Goal: Task Accomplishment & Management: Use online tool/utility

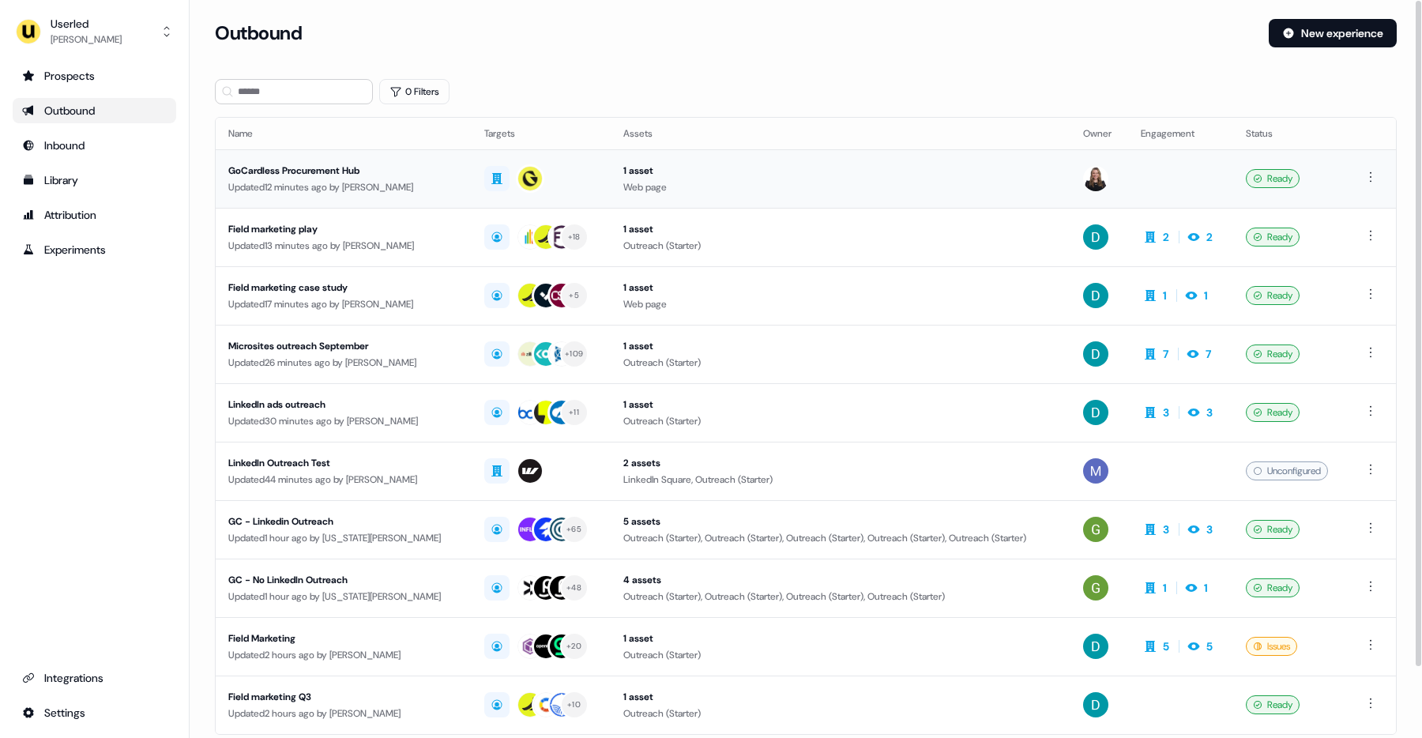
click at [312, 181] on div "Updated 12 minutes ago by Geneviève Ladouceur" at bounding box center [343, 187] width 231 height 16
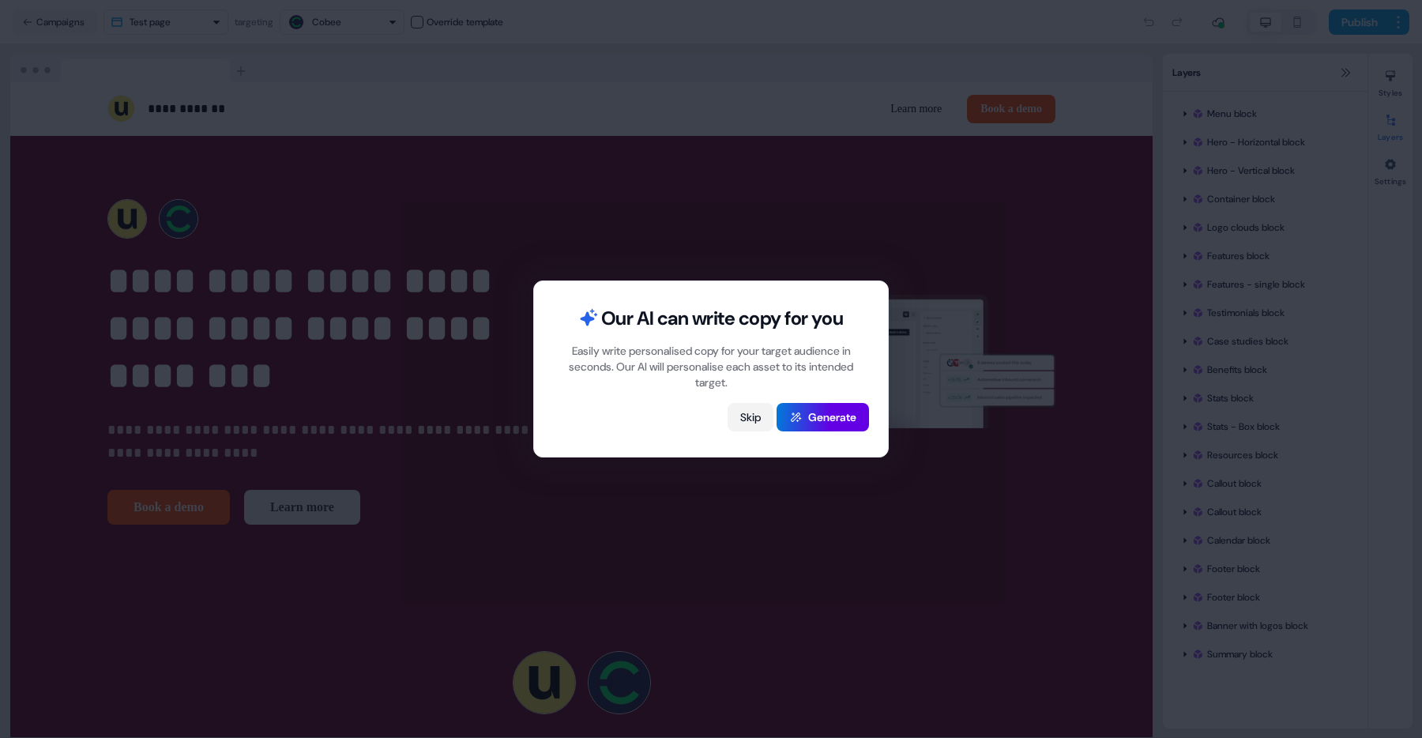
click at [739, 419] on button "Skip" at bounding box center [750, 417] width 46 height 28
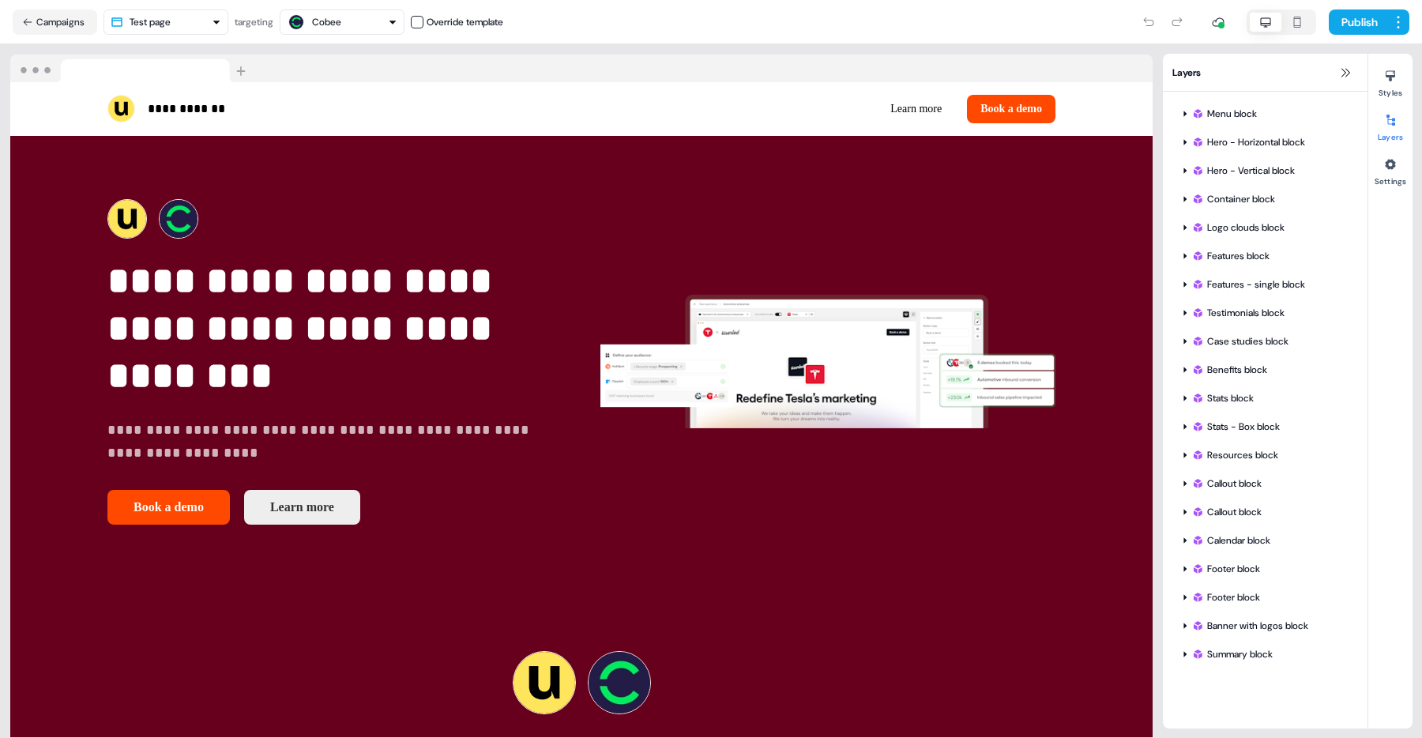
click at [166, 15] on html "**********" at bounding box center [711, 369] width 1422 height 738
click at [169, 15] on html "**********" at bounding box center [711, 369] width 1422 height 738
click at [86, 21] on button "Campaigns" at bounding box center [55, 21] width 85 height 25
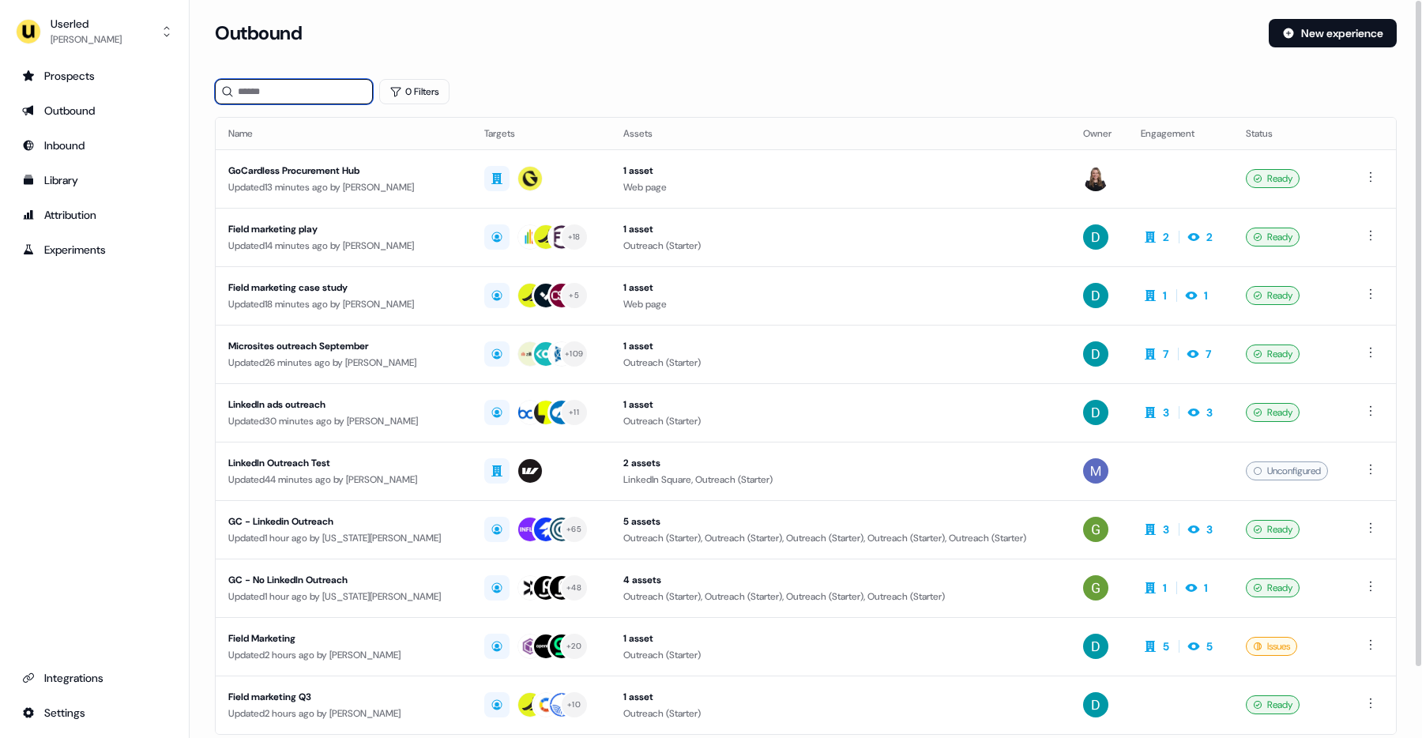
click at [247, 94] on input at bounding box center [294, 91] width 158 height 25
type input "**********"
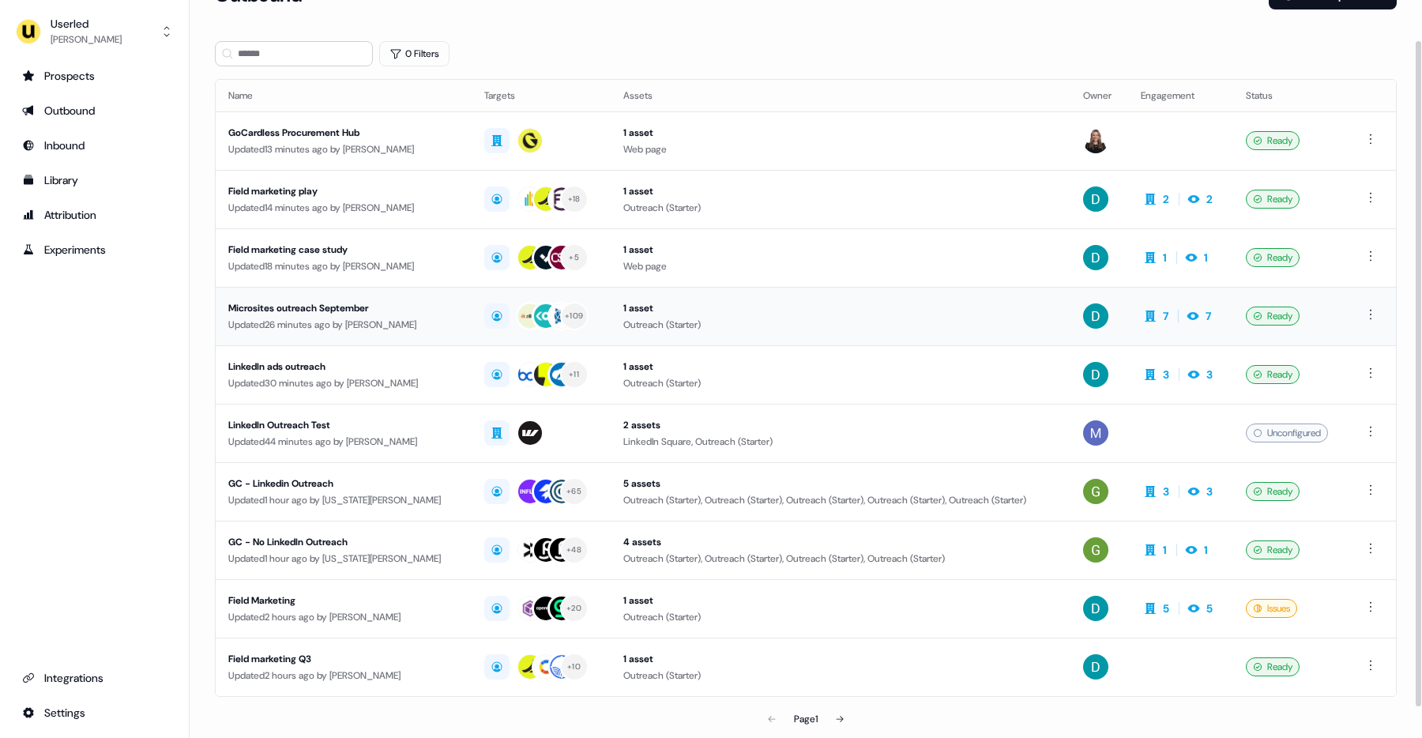
scroll to position [78, 0]
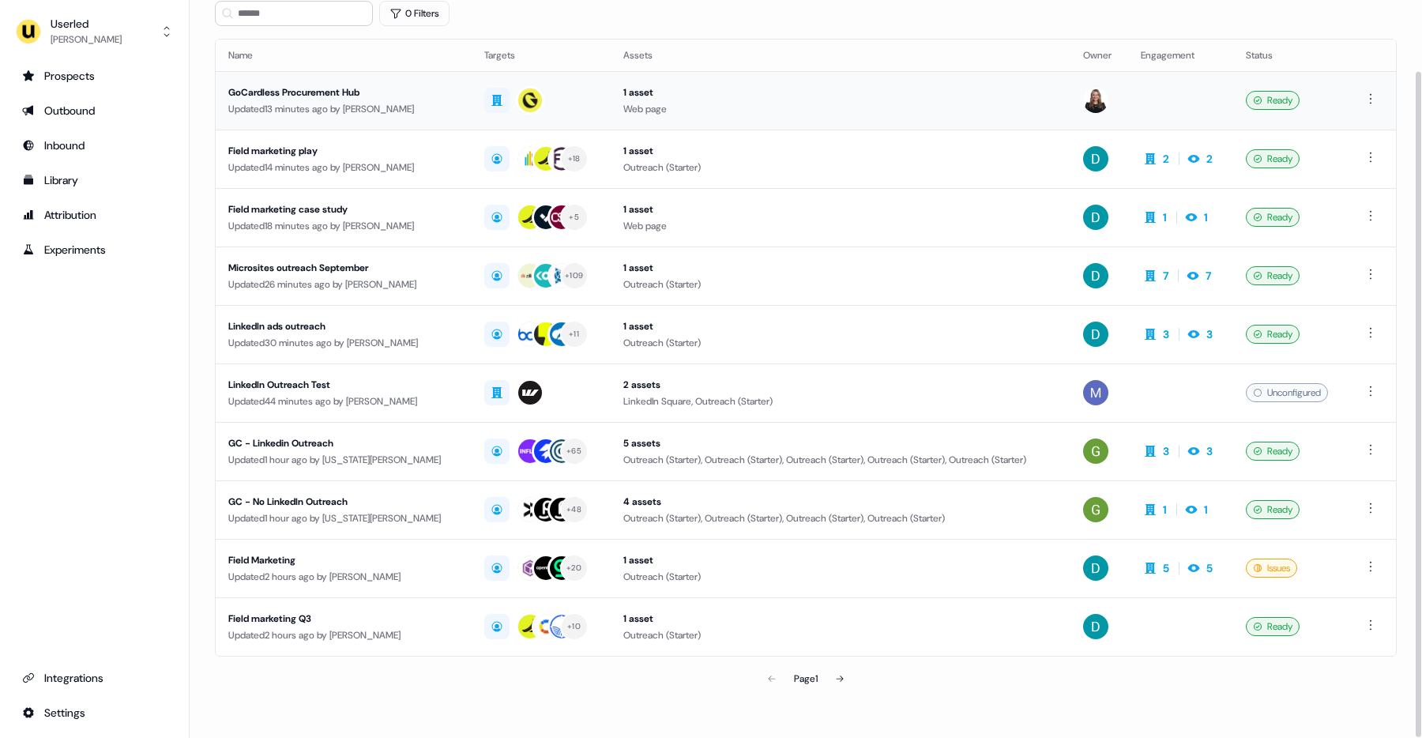
click at [275, 88] on div "GoCardless Procurement Hub" at bounding box center [343, 93] width 231 height 16
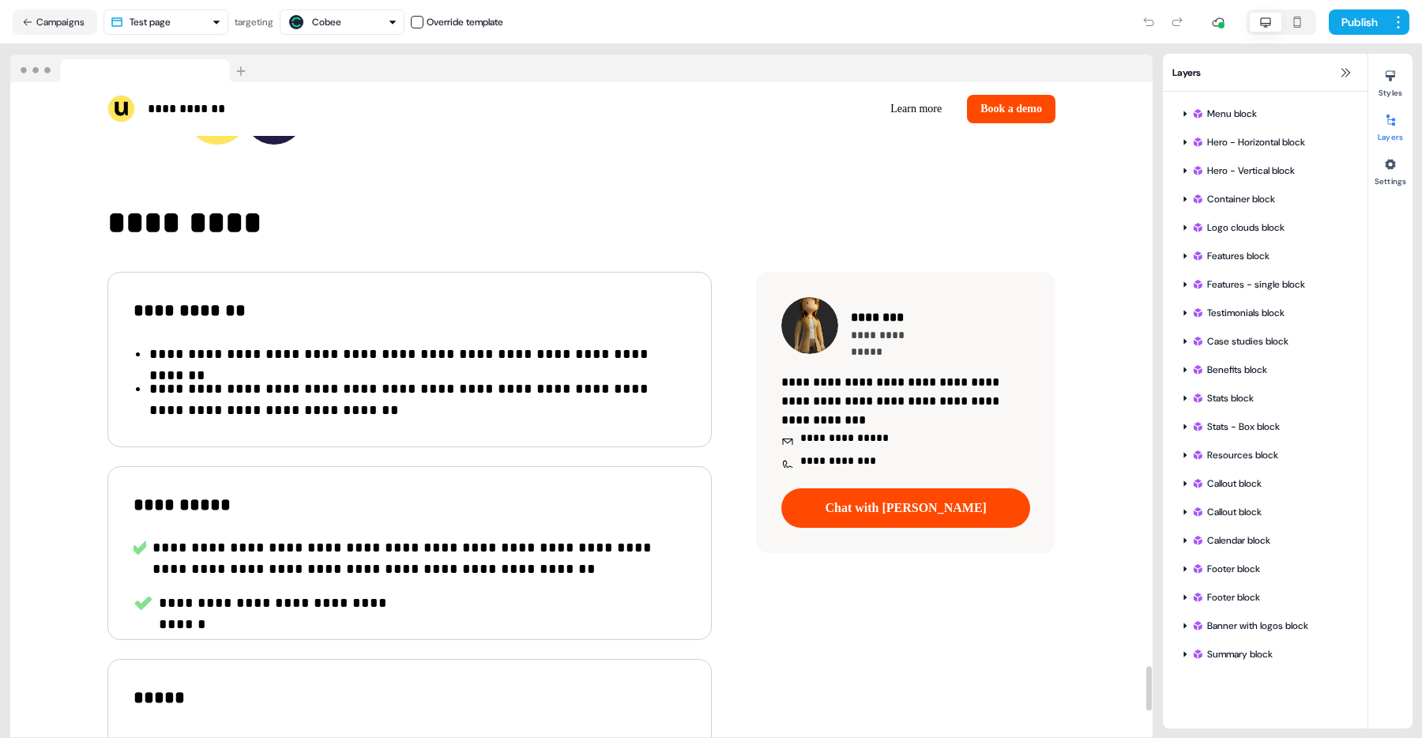
scroll to position [8720, 0]
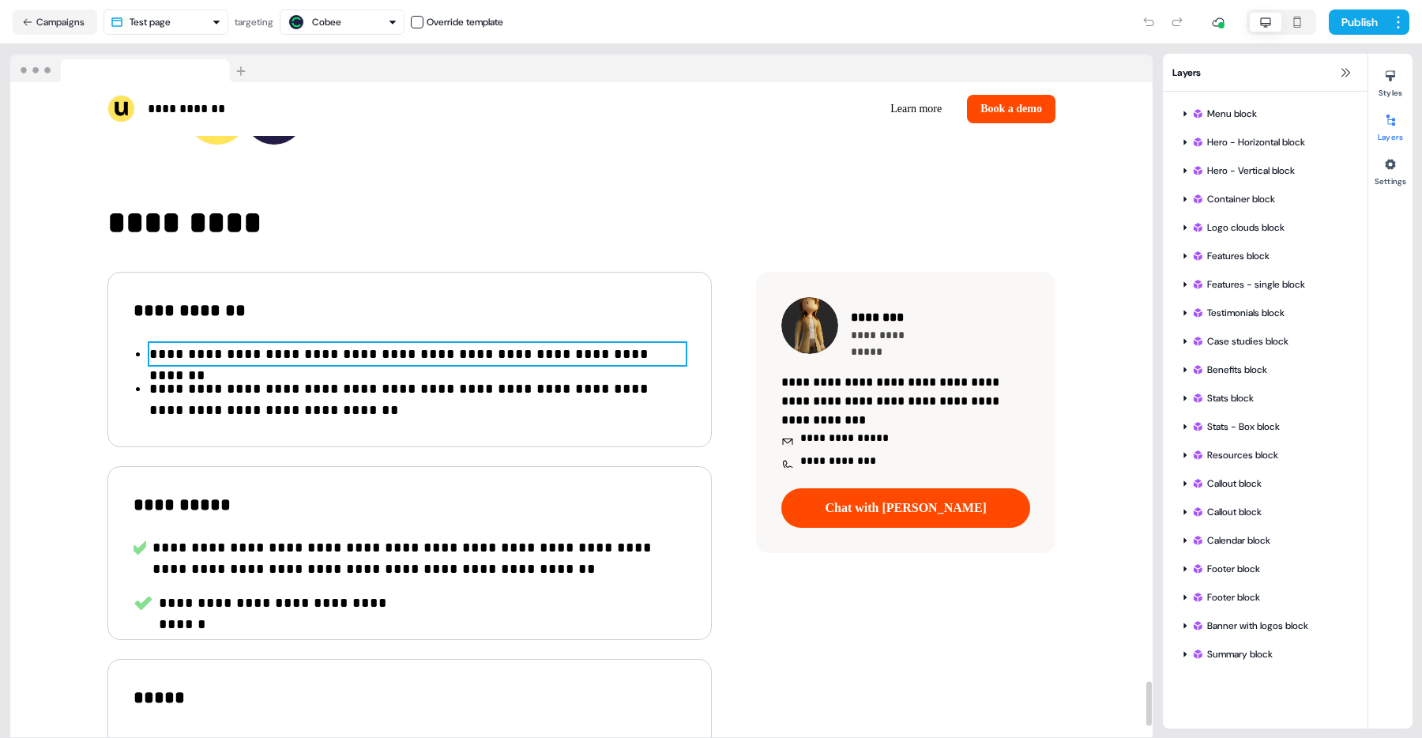
click at [243, 349] on p "**********" at bounding box center [417, 354] width 536 height 21
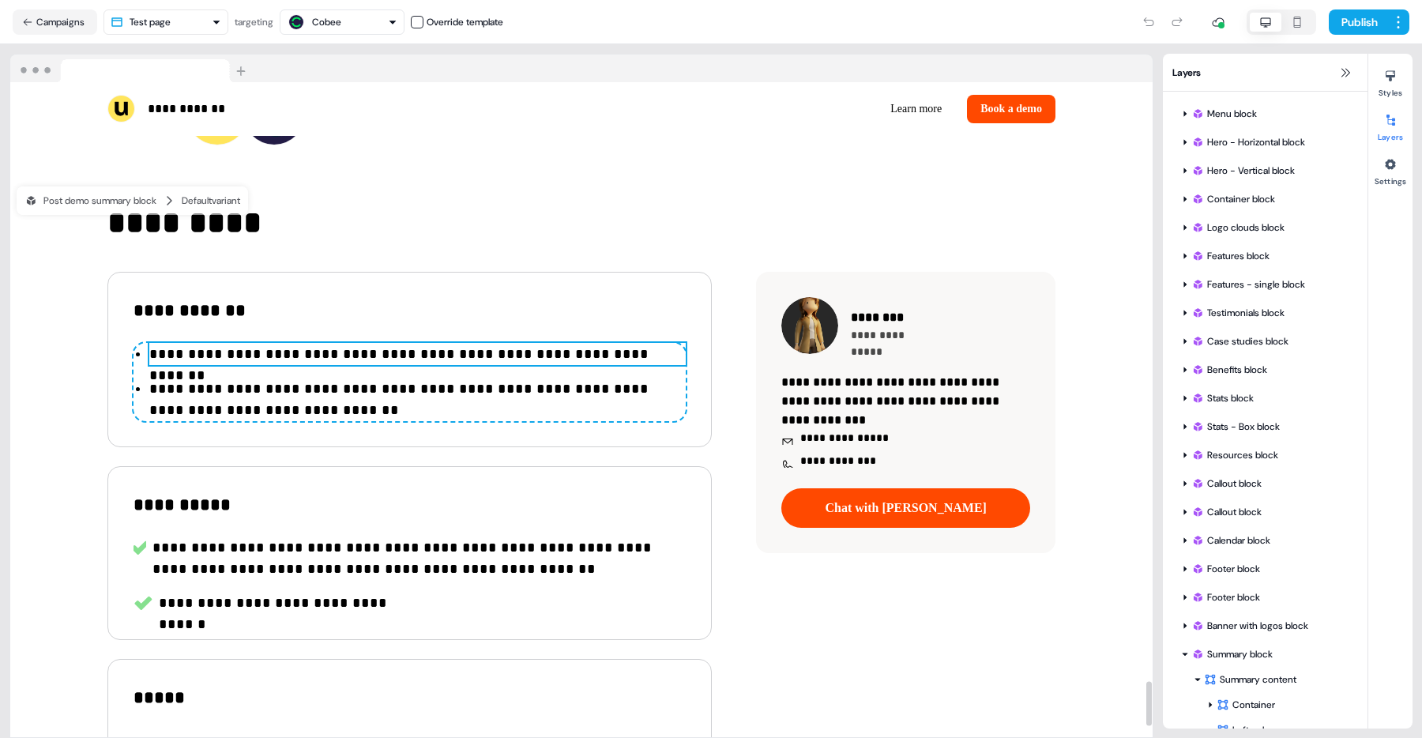
scroll to position [141, 0]
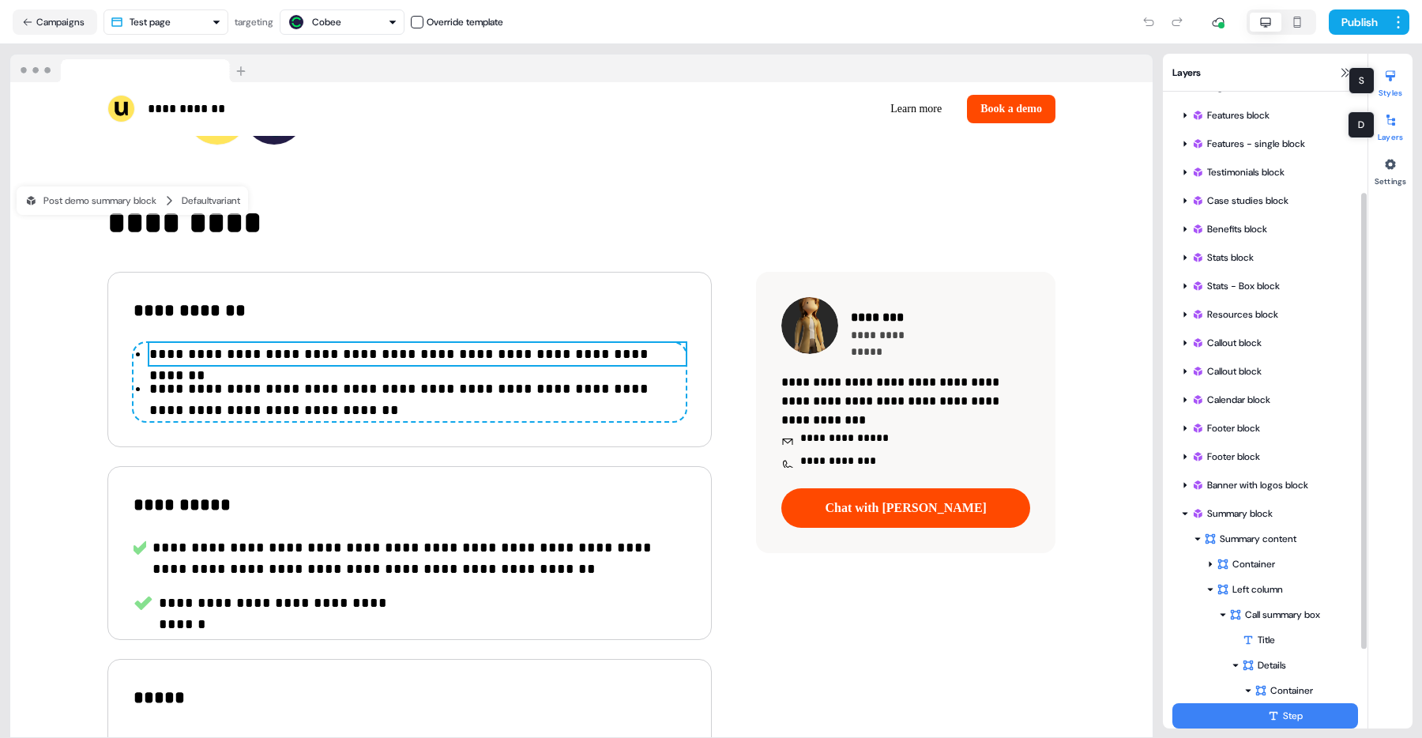
click at [1386, 81] on icon at bounding box center [1390, 76] width 13 height 13
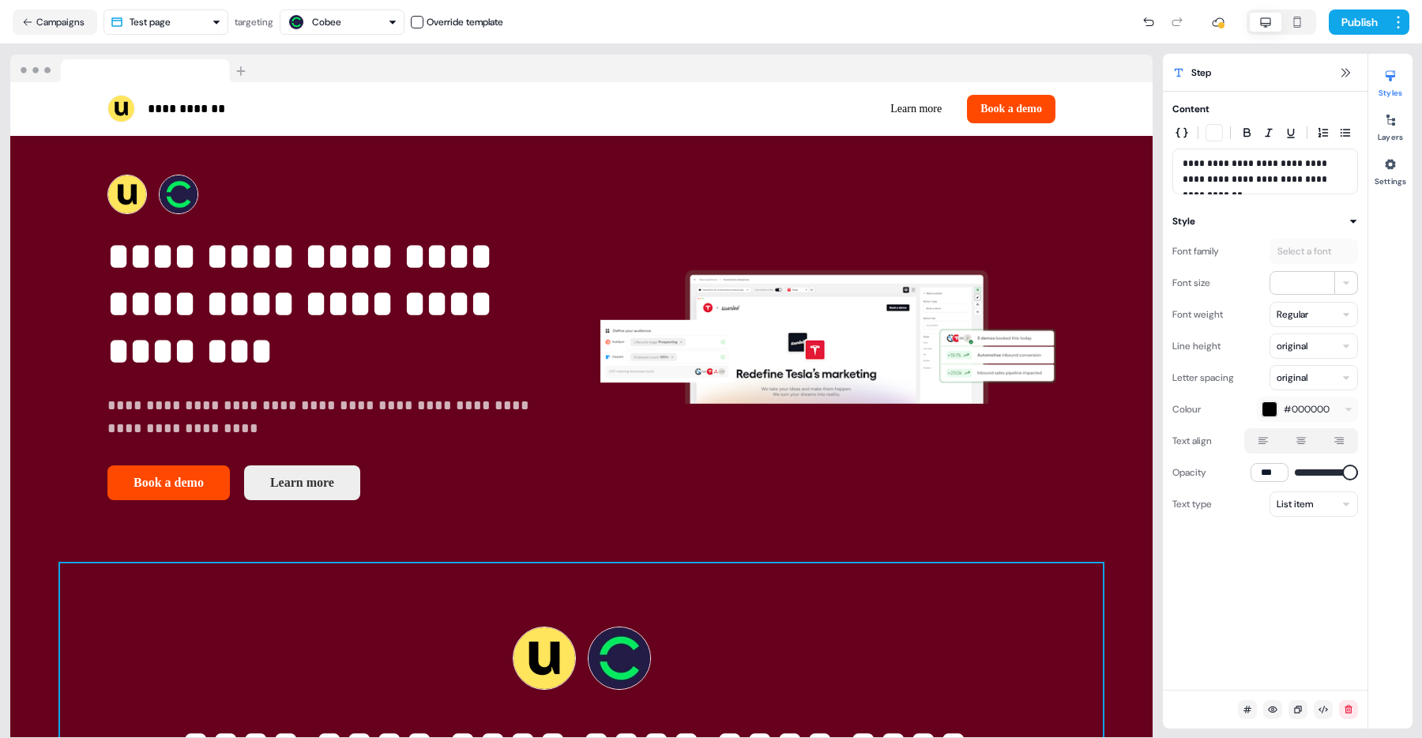
scroll to position [21, 0]
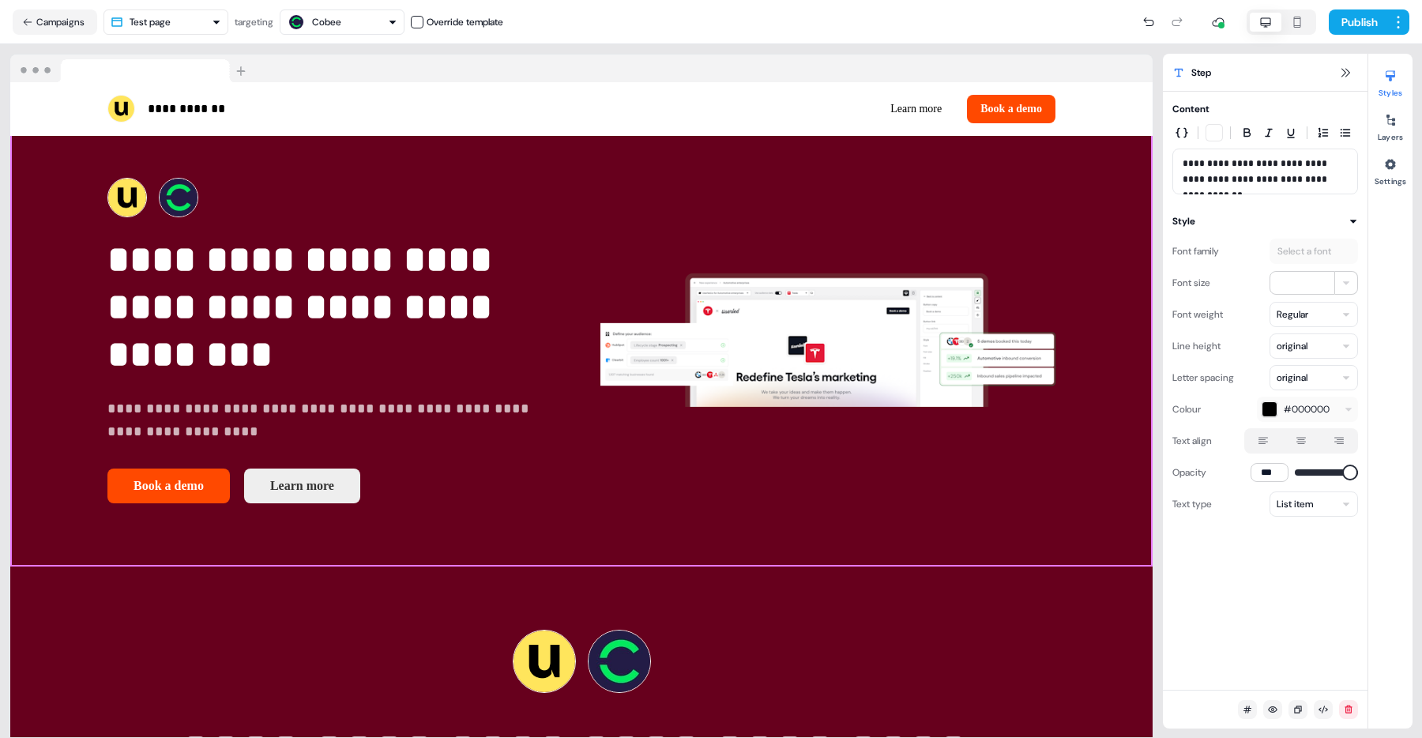
click at [45, 376] on div "**********" at bounding box center [581, 341] width 1142 height 453
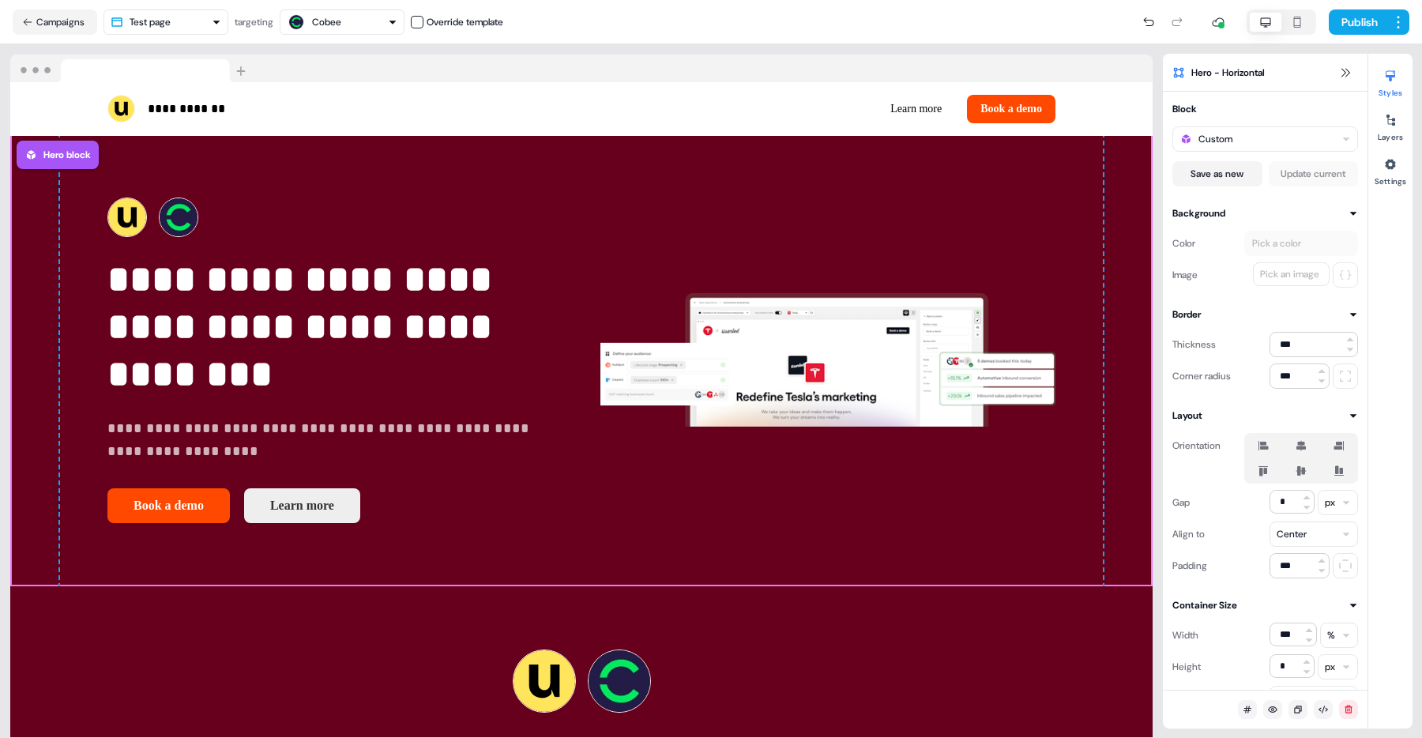
scroll to position [0, 0]
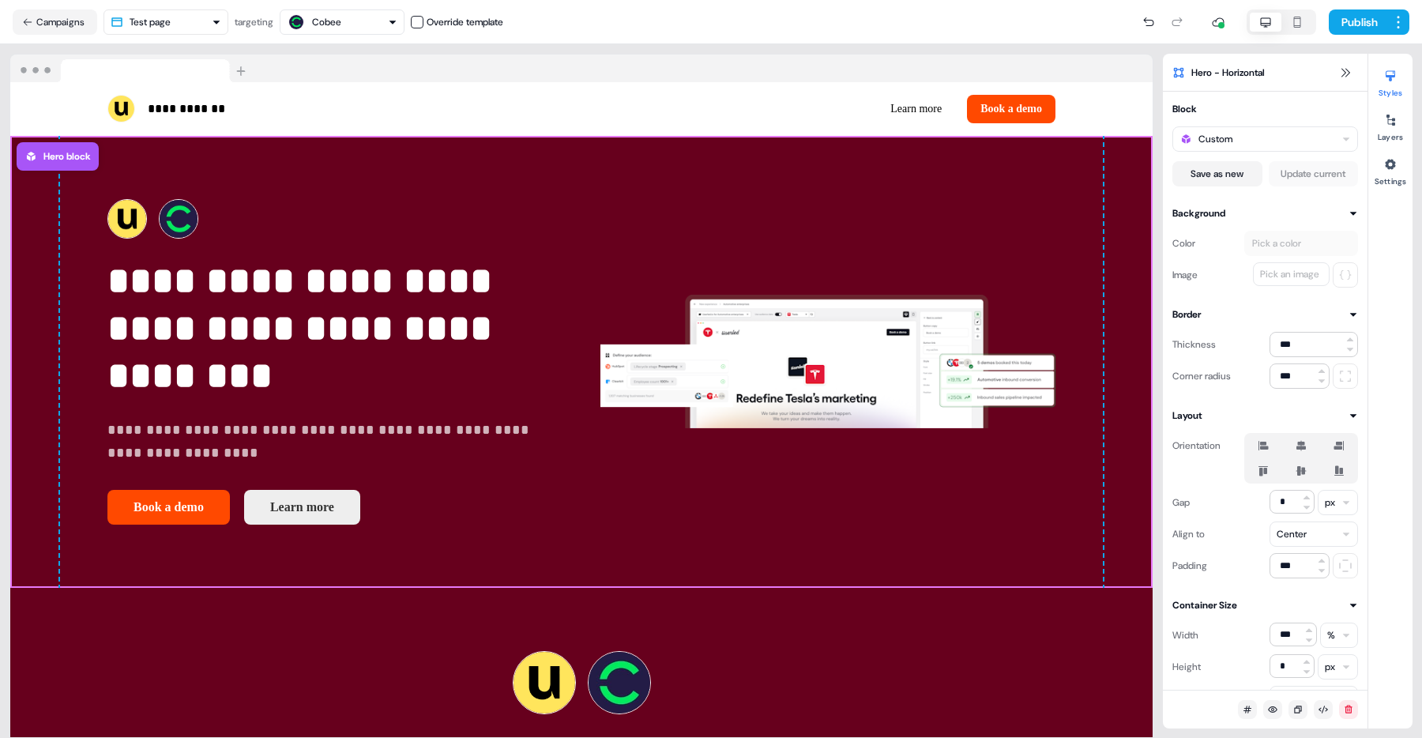
click at [208, 13] on html "**********" at bounding box center [711, 369] width 1422 height 738
click at [207, 14] on html "**********" at bounding box center [711, 369] width 1422 height 738
click at [348, 25] on div "Cobee" at bounding box center [342, 22] width 111 height 19
click at [350, 25] on div "Cobee" at bounding box center [342, 22] width 111 height 19
click at [328, 19] on div "Cobee" at bounding box center [326, 22] width 29 height 16
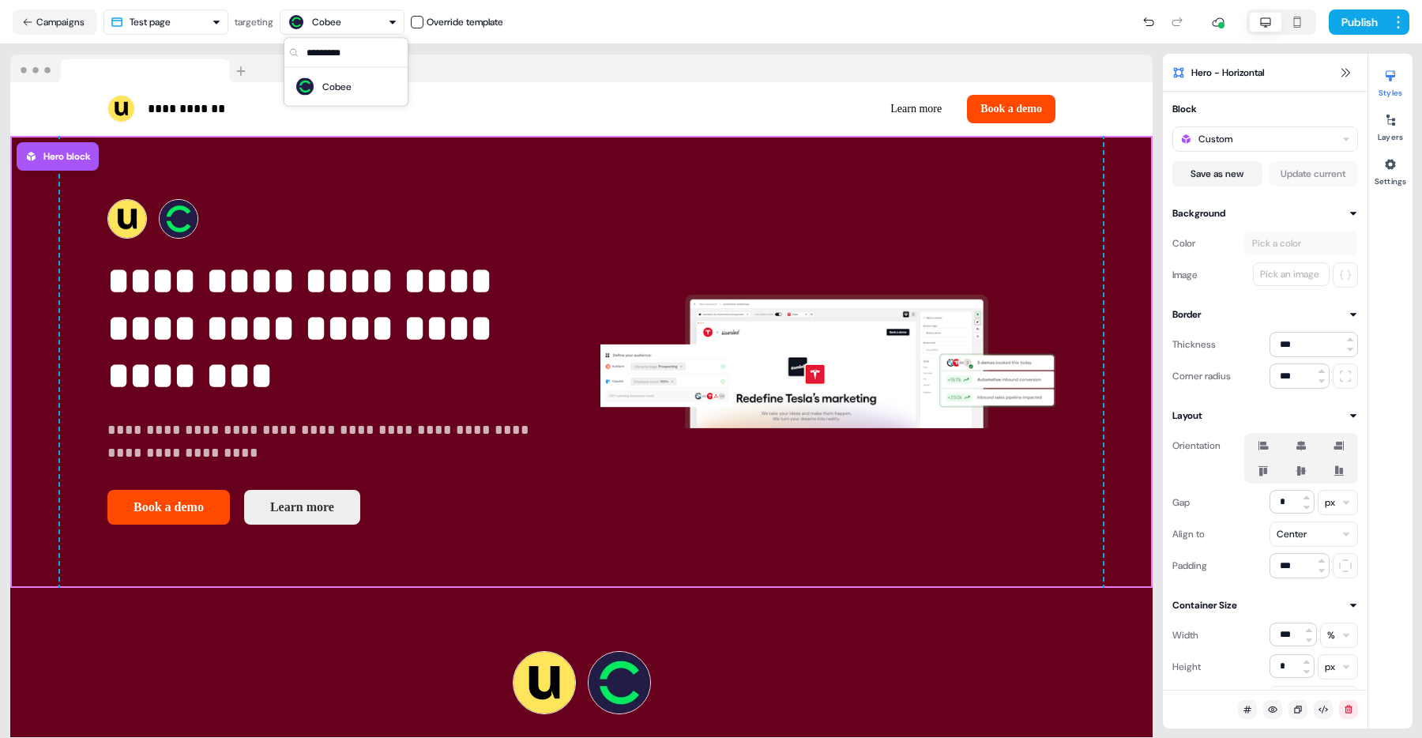
click at [328, 19] on div "Cobee" at bounding box center [326, 22] width 29 height 16
click at [324, 23] on div "Cobee" at bounding box center [326, 22] width 29 height 16
click at [327, 13] on div "Cobee" at bounding box center [314, 22] width 54 height 19
click at [604, 26] on div "Publish" at bounding box center [956, 22] width 906 height 32
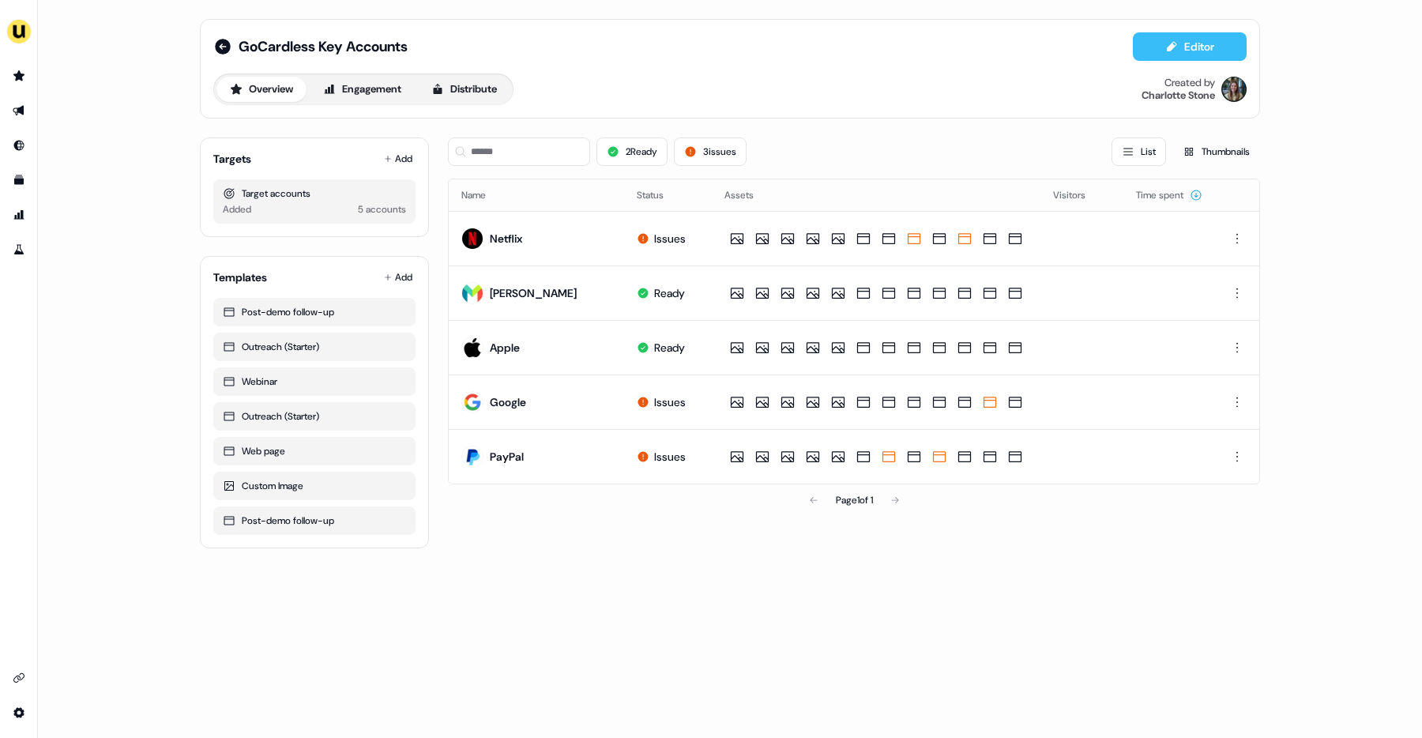
click at [1172, 42] on icon at bounding box center [1171, 46] width 9 height 10
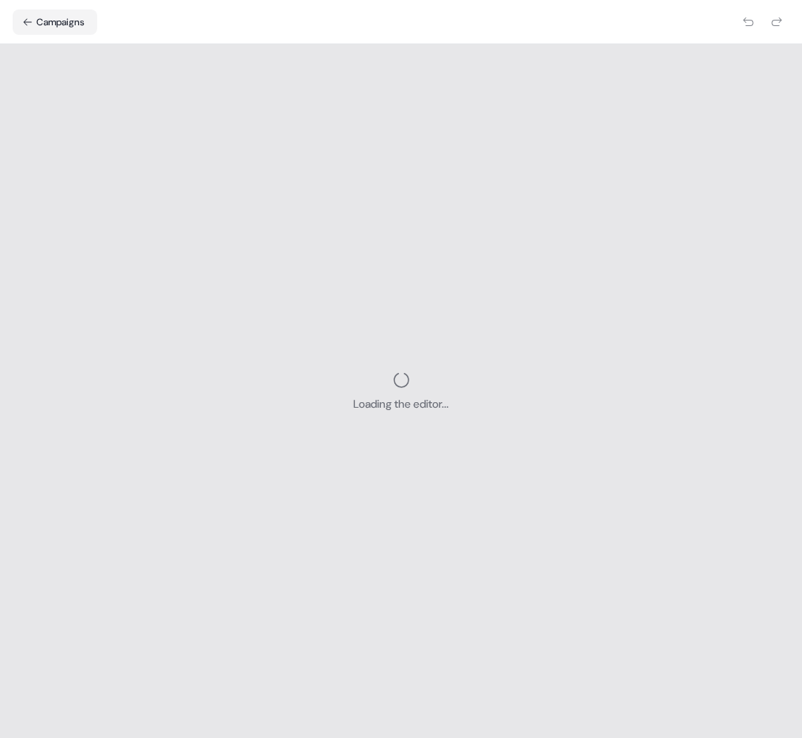
click at [587, 269] on div "Loading the editor..." at bounding box center [401, 390] width 802 height 693
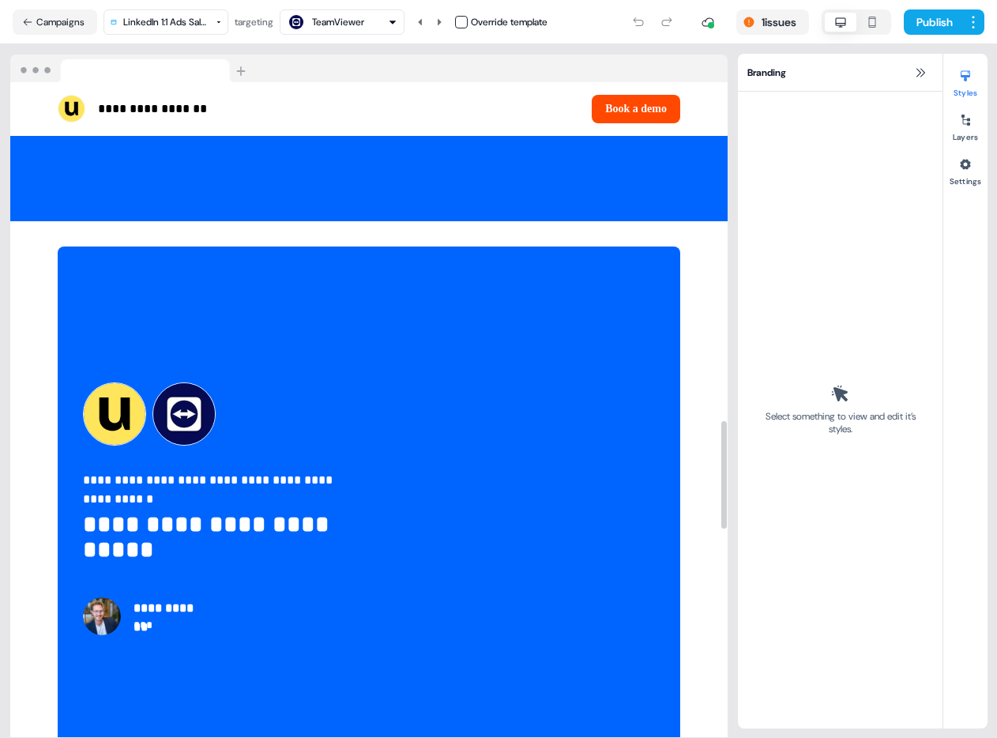
scroll to position [3330, 0]
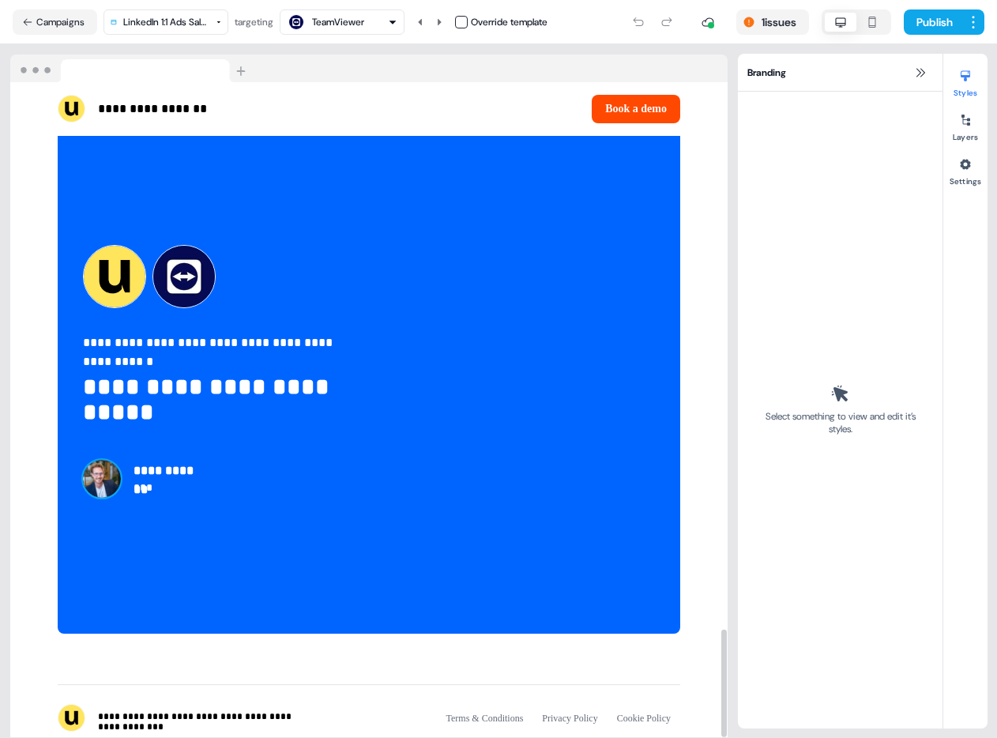
click at [100, 460] on img at bounding box center [102, 479] width 38 height 38
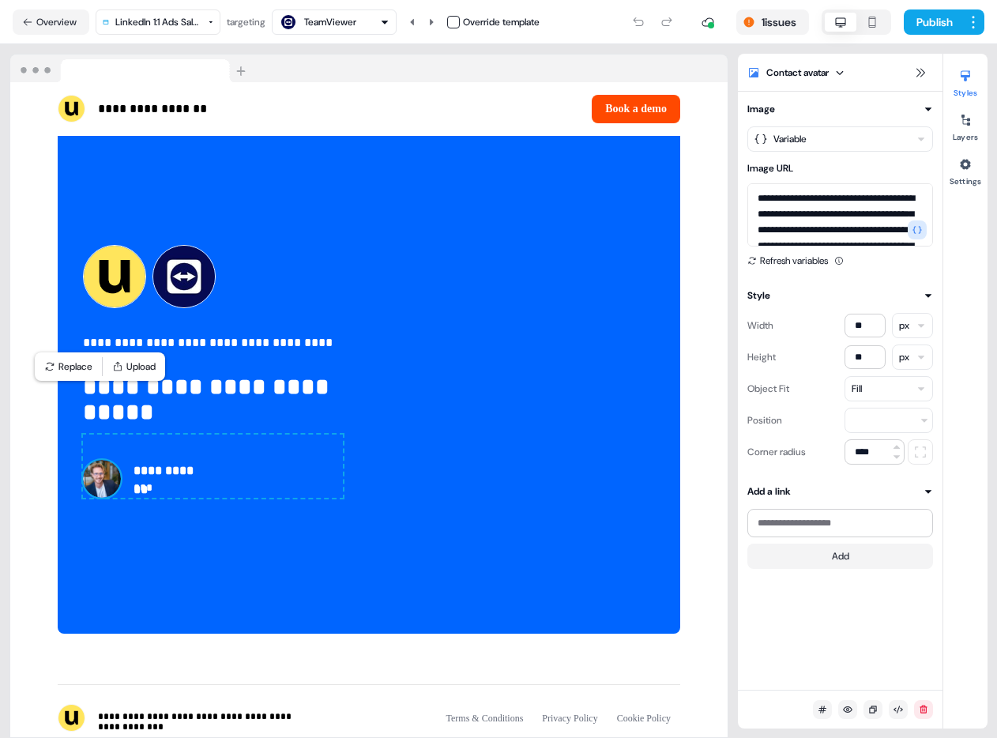
click at [151, 17] on html "**********" at bounding box center [498, 369] width 997 height 738
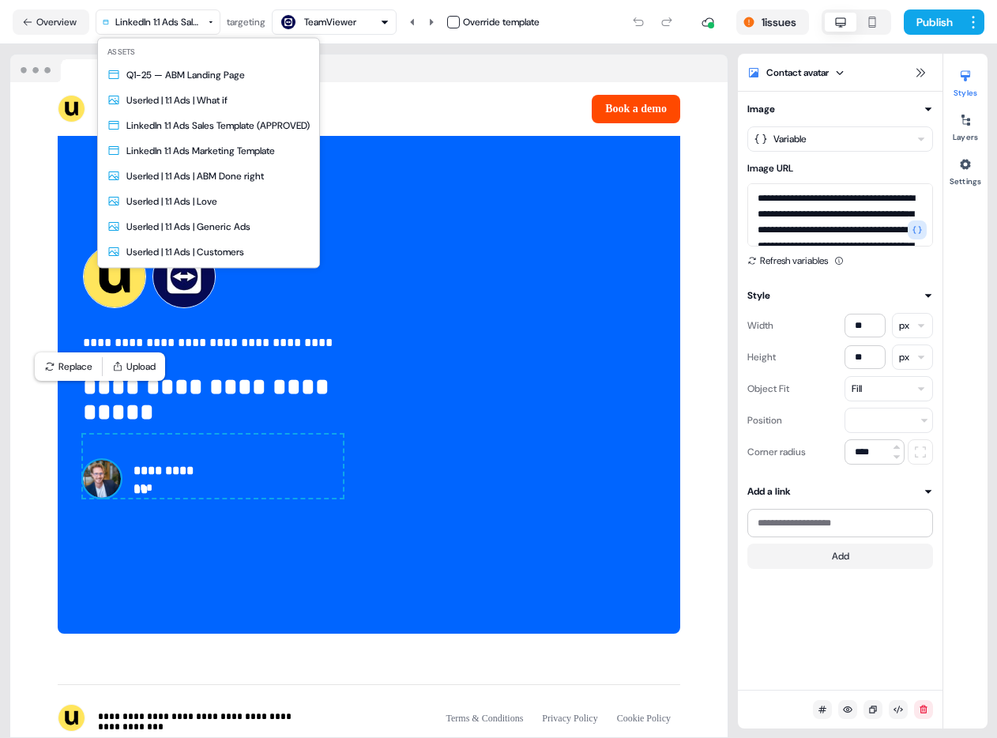
click at [150, 17] on html "**********" at bounding box center [498, 369] width 997 height 738
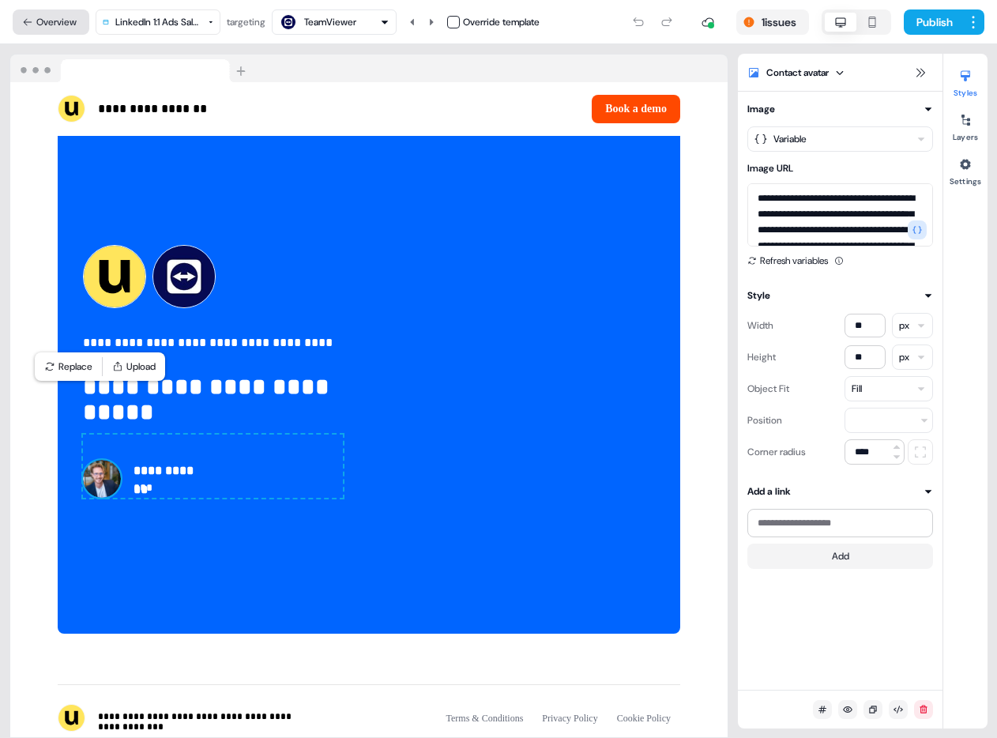
click at [54, 24] on button "Overview" at bounding box center [51, 21] width 77 height 25
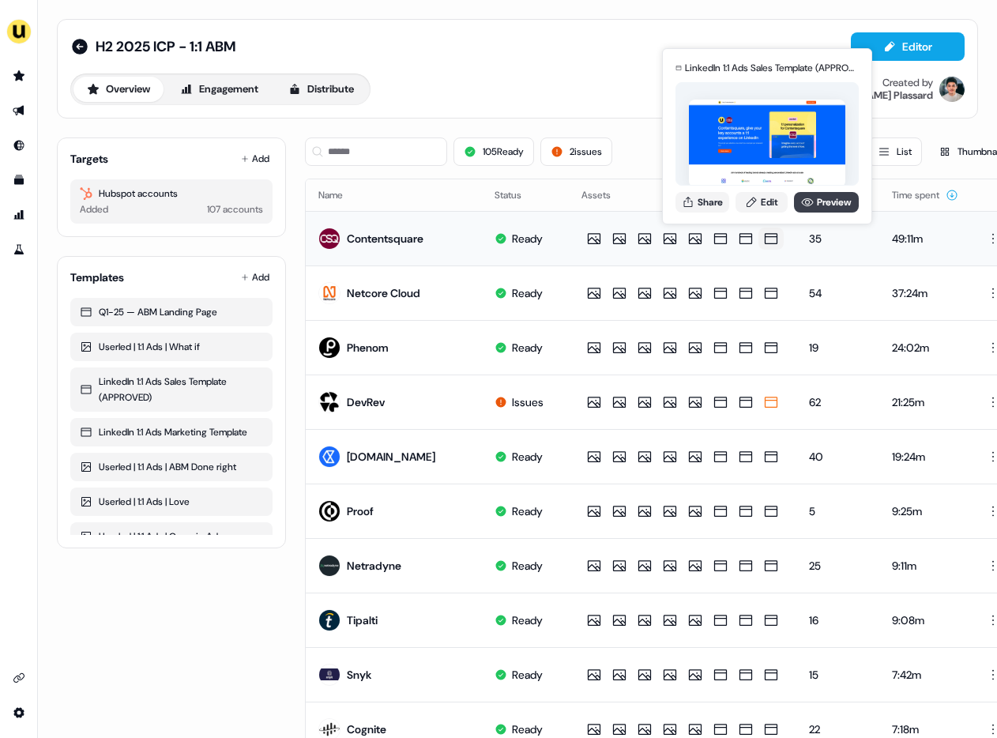
click at [801, 202] on link "Preview" at bounding box center [826, 202] width 65 height 21
click at [765, 202] on link "Edit" at bounding box center [761, 202] width 52 height 21
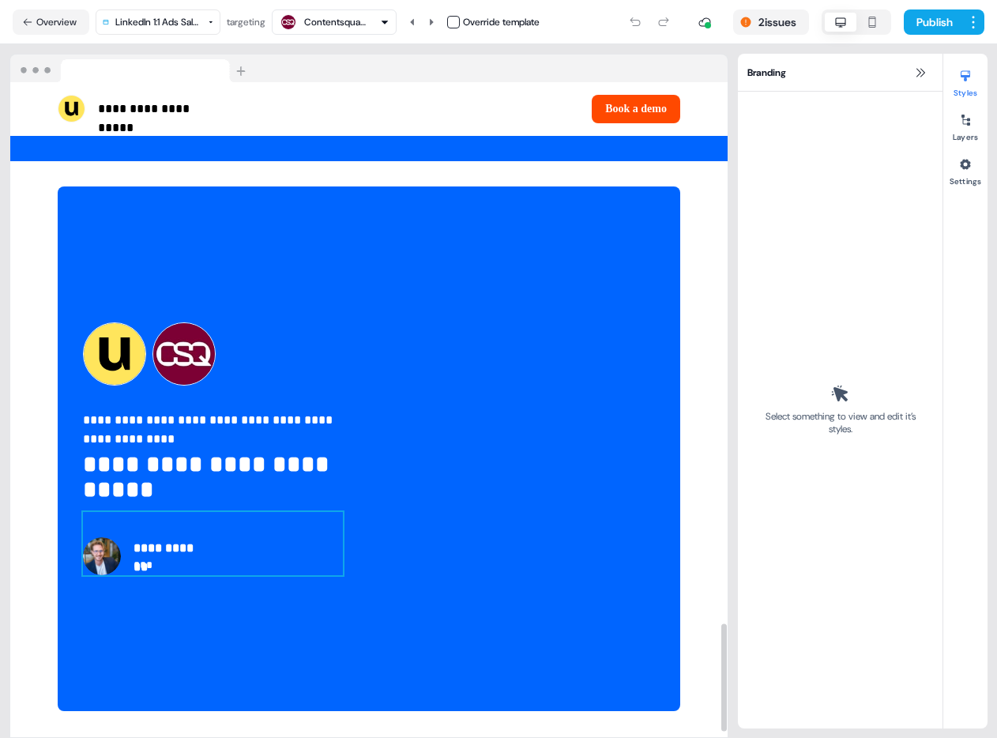
scroll to position [3330, 0]
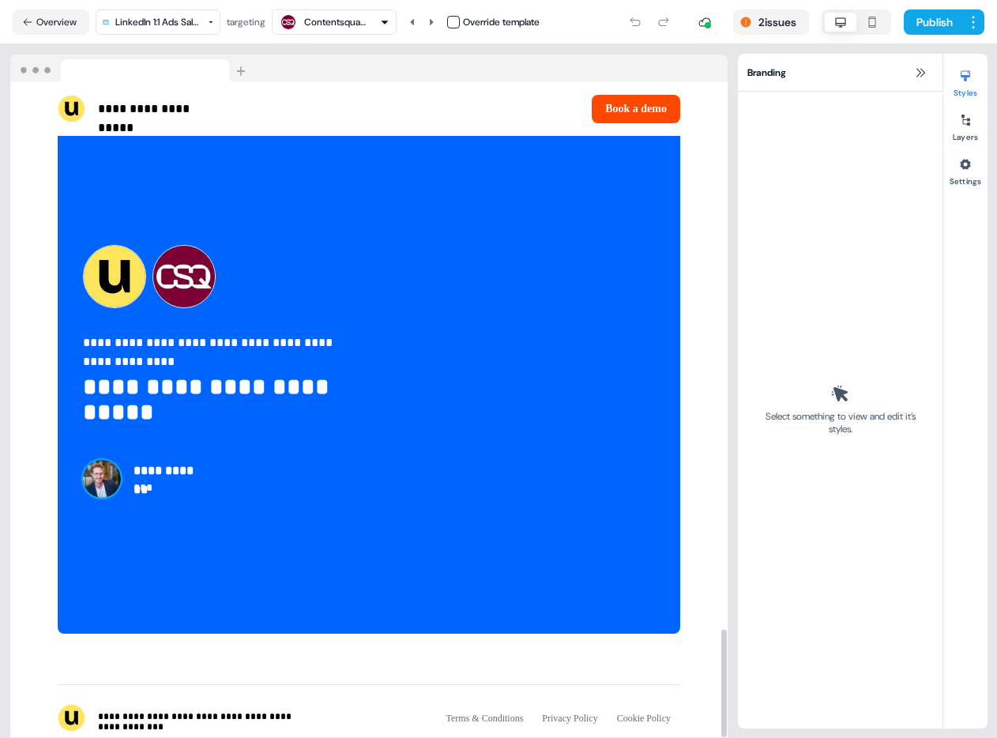
click at [100, 460] on img at bounding box center [102, 479] width 38 height 38
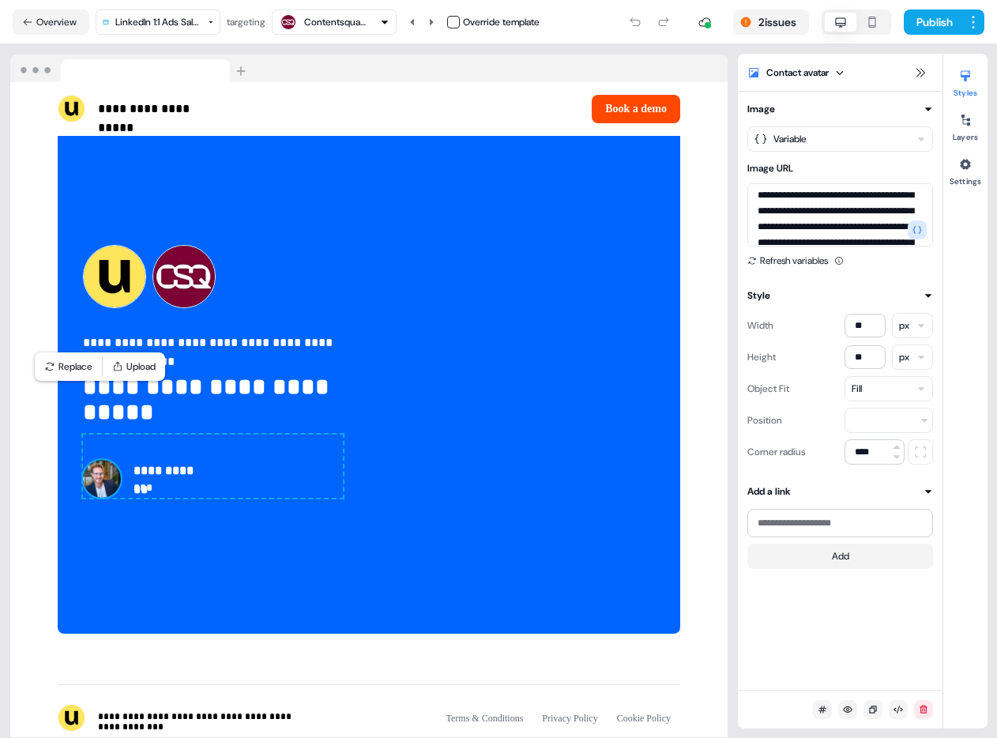
scroll to position [2716, 0]
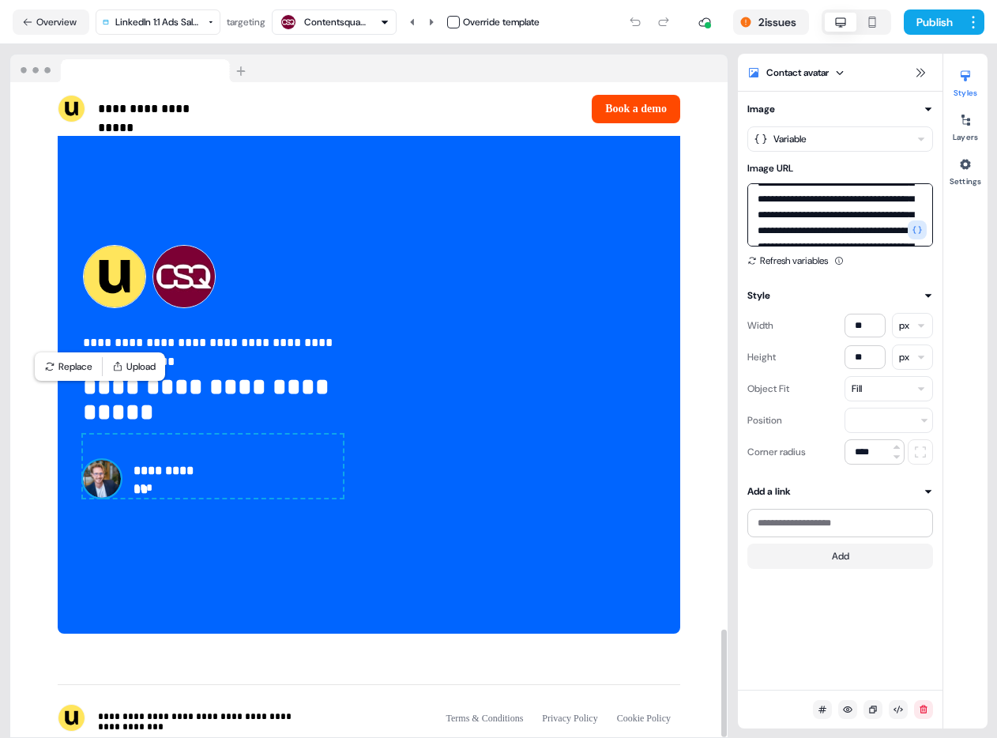
click at [801, 211] on textarea "Image URL" at bounding box center [840, 214] width 186 height 63
click at [367, 23] on div "Contentsquare" at bounding box center [335, 22] width 63 height 16
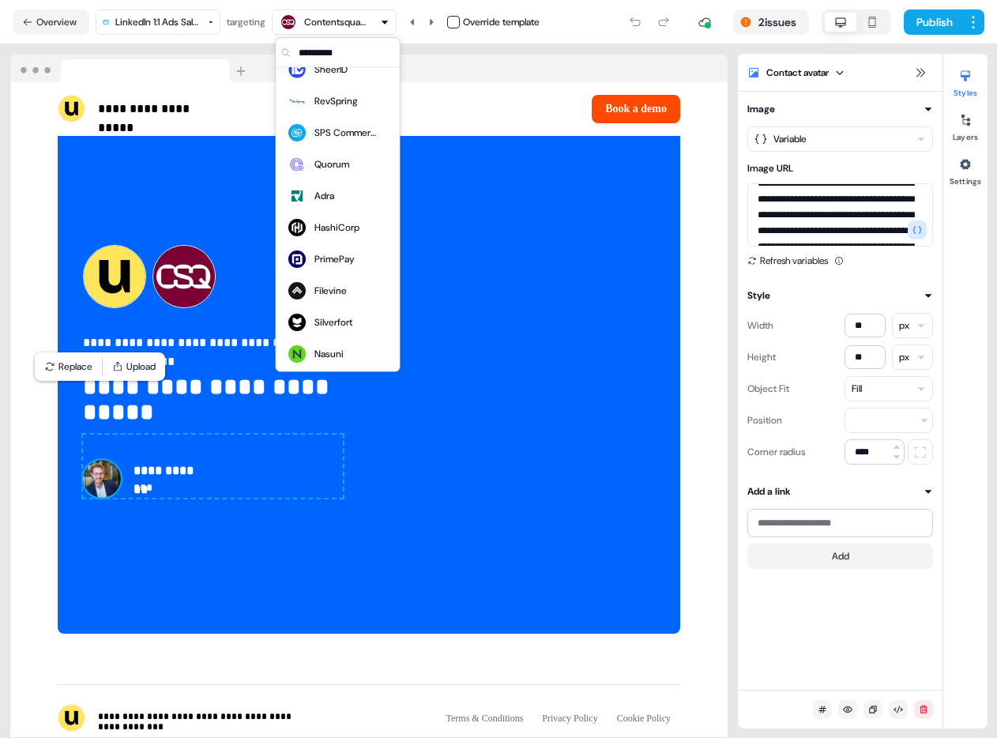
scroll to position [3084, 0]
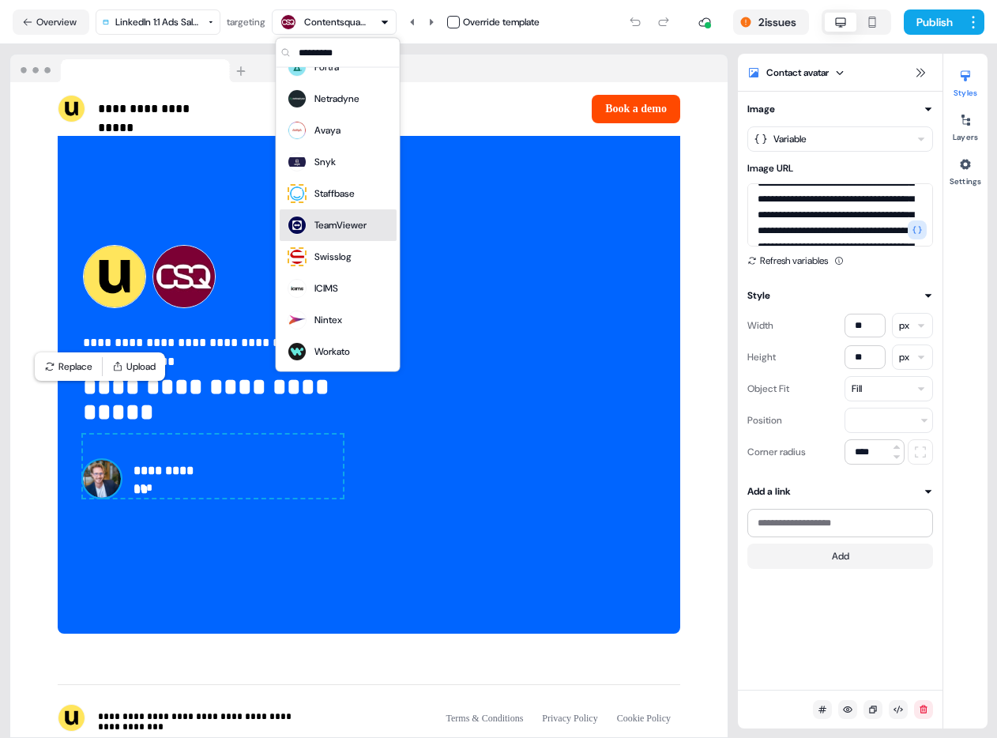
drag, startPoint x: 344, startPoint y: 221, endPoint x: 354, endPoint y: 226, distance: 11.3
click at [344, 221] on div "TeamViewer" at bounding box center [340, 226] width 52 height 16
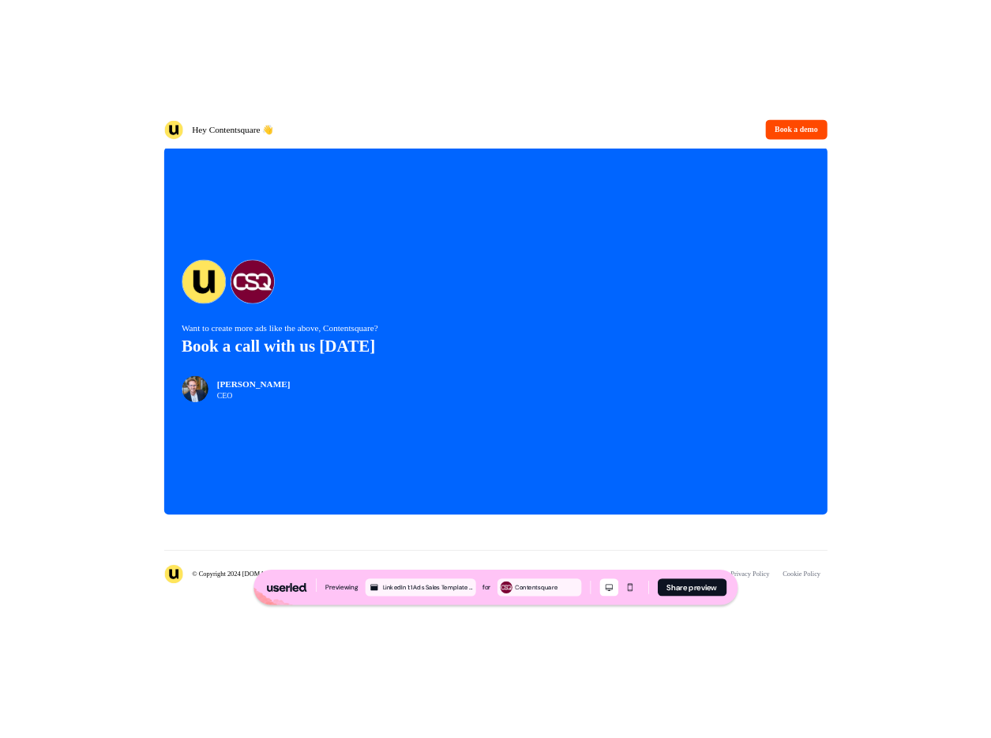
scroll to position [3203, 0]
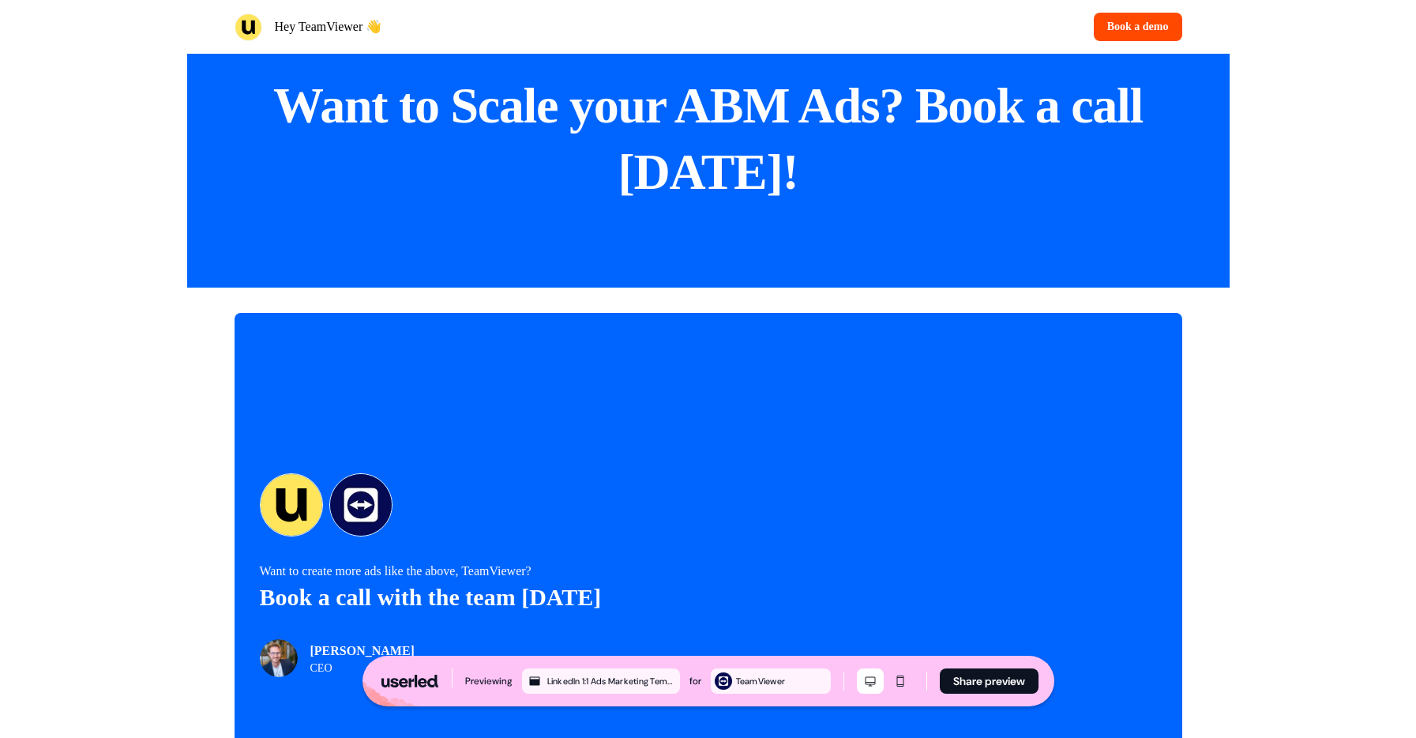
scroll to position [3260, 0]
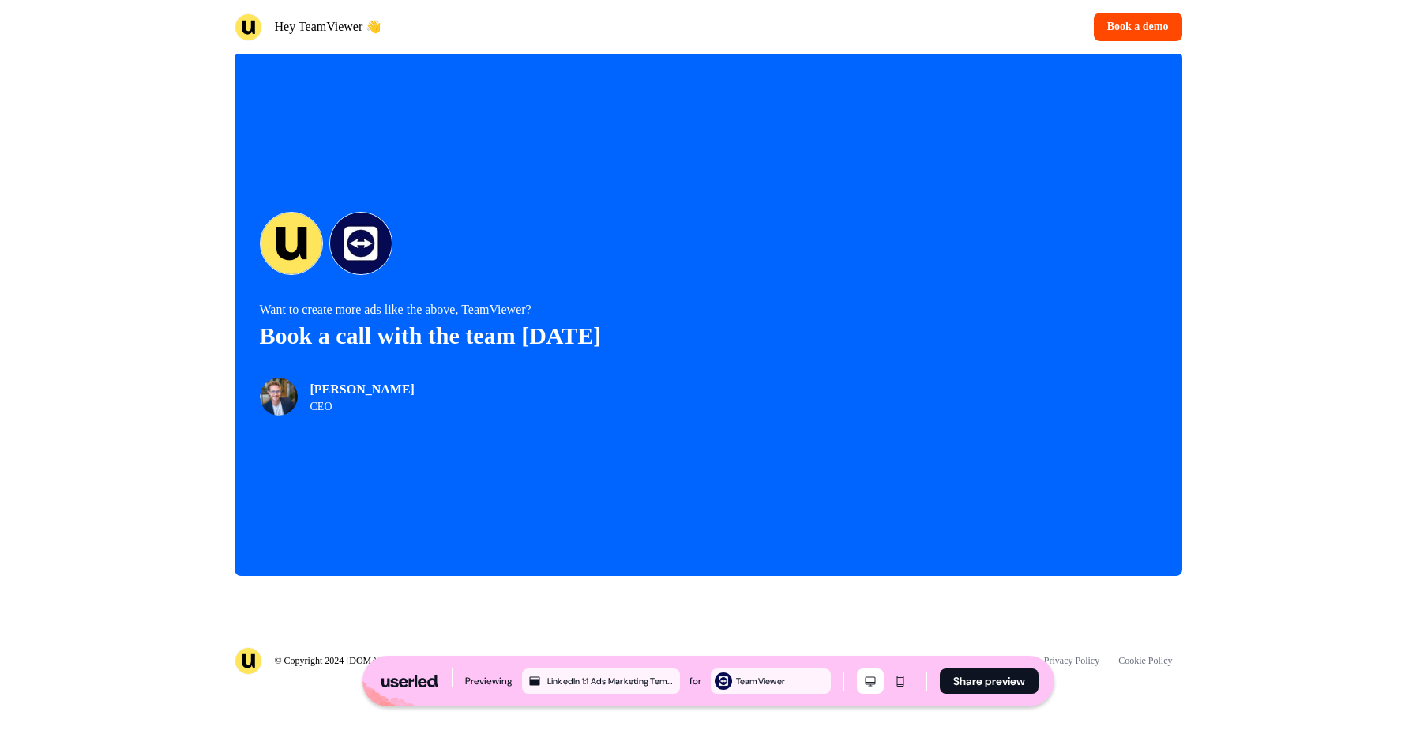
click at [738, 277] on div "Want to create more ads like the above, TeamViewer? Book a call with the team […" at bounding box center [709, 313] width 948 height 524
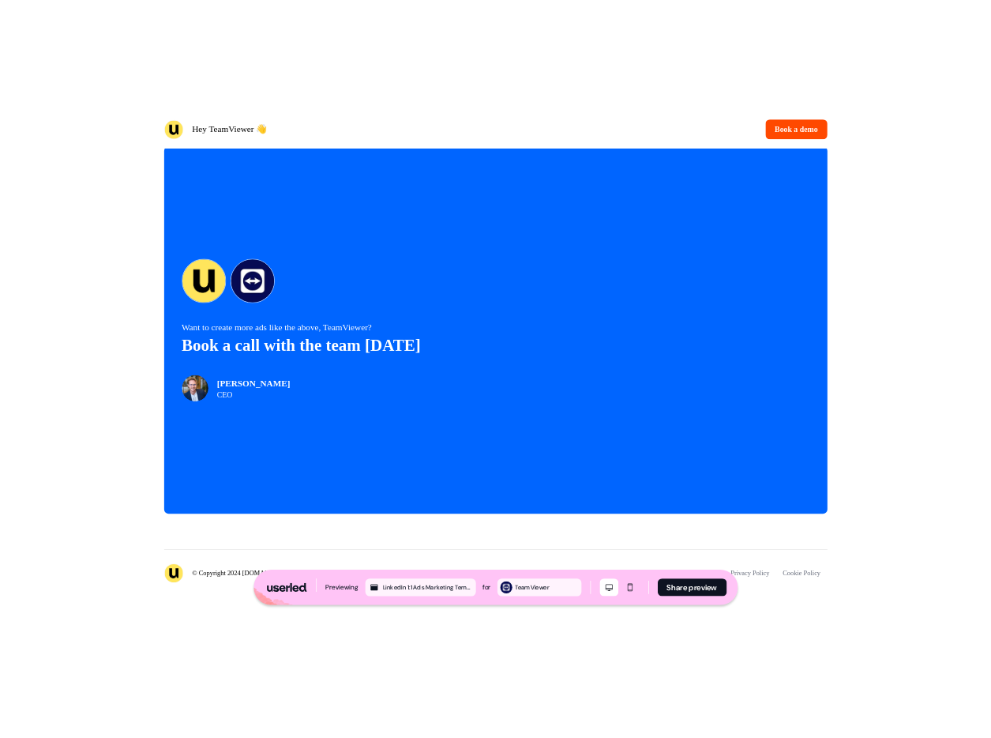
scroll to position [3206, 0]
